Goal: Transaction & Acquisition: Purchase product/service

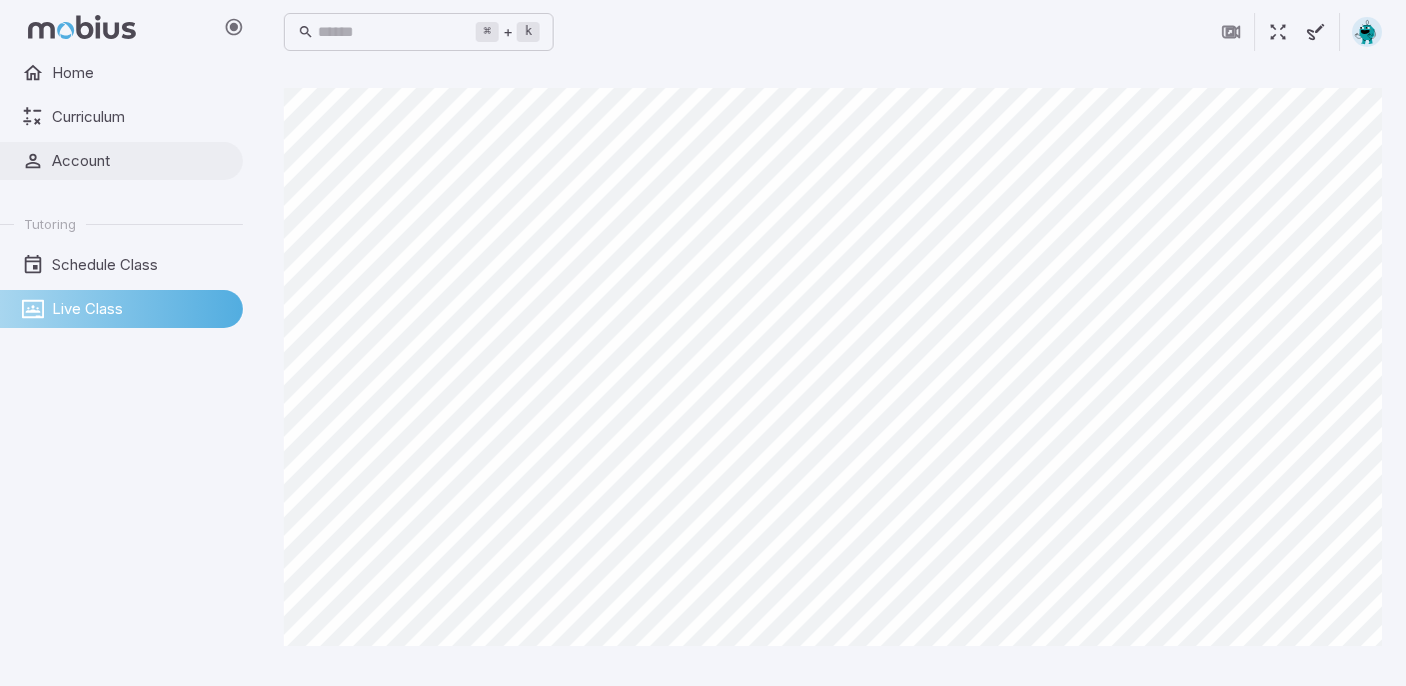
click at [228, 142] on link "Account" at bounding box center [121, 161] width 243 height 38
